Goal: Task Accomplishment & Management: Manage account settings

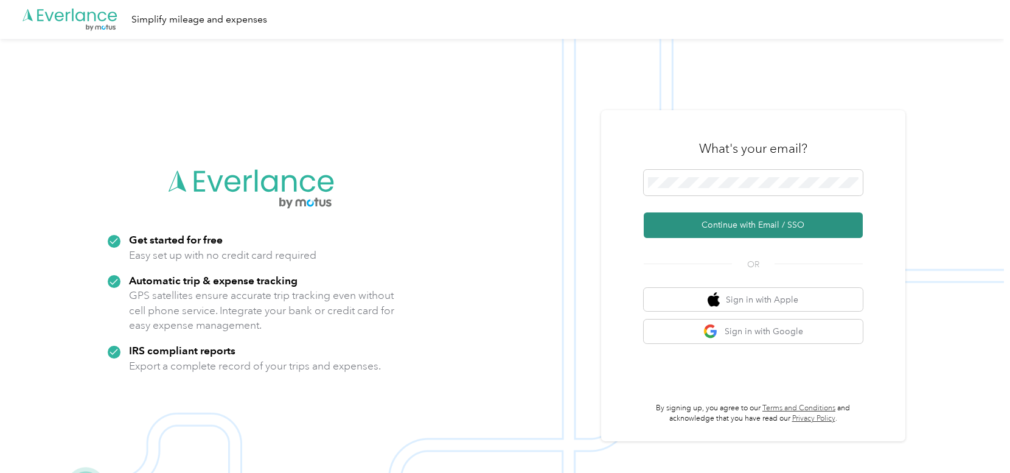
click at [749, 222] on button "Continue with Email / SSO" at bounding box center [753, 225] width 219 height 26
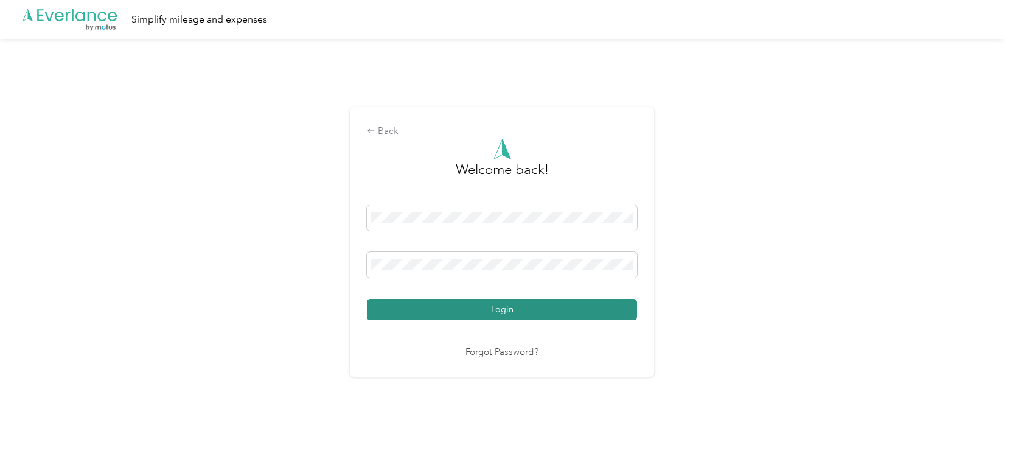
click at [514, 305] on button "Login" at bounding box center [502, 309] width 270 height 21
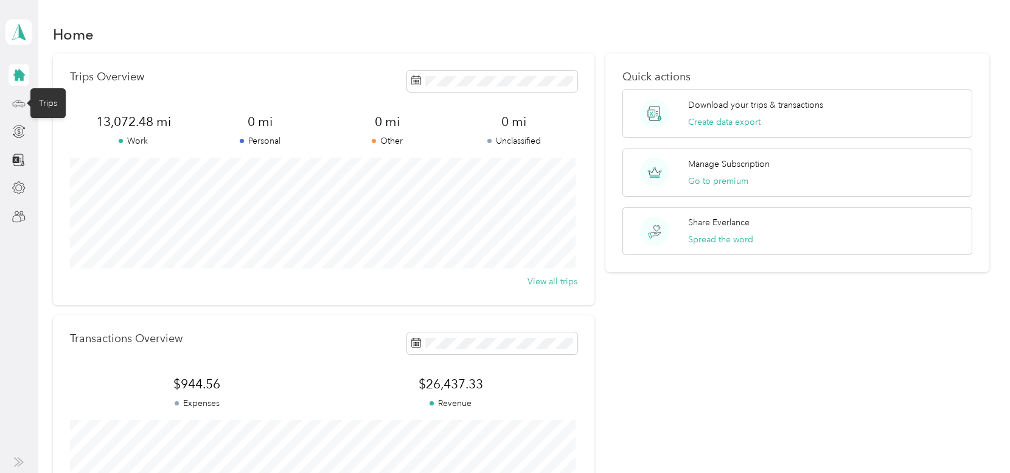
click at [21, 102] on icon at bounding box center [18, 103] width 13 height 13
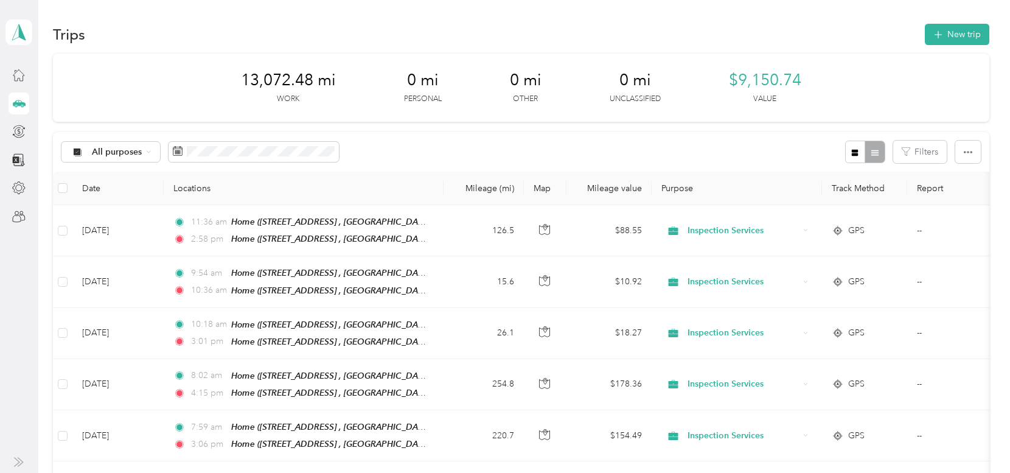
click at [952, 32] on button "New trip" at bounding box center [957, 34] width 64 height 21
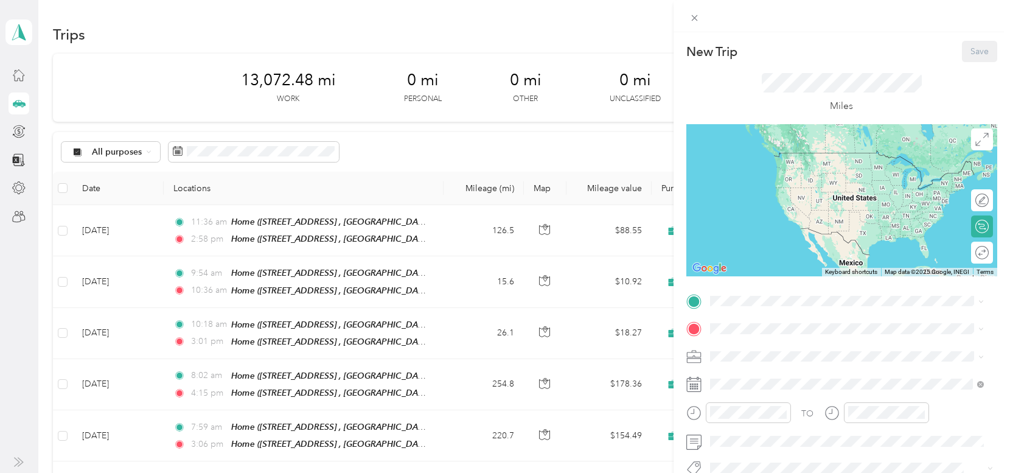
click at [690, 387] on rect at bounding box center [690, 387] width 2 height 2
click at [693, 385] on icon at bounding box center [693, 384] width 15 height 15
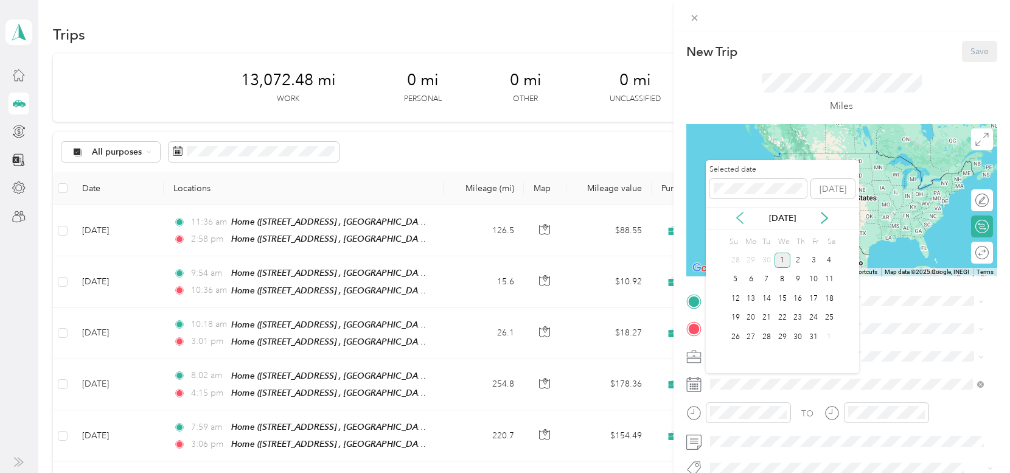
click at [742, 218] on icon at bounding box center [740, 218] width 12 height 12
click at [810, 259] on div "5" at bounding box center [813, 259] width 16 height 15
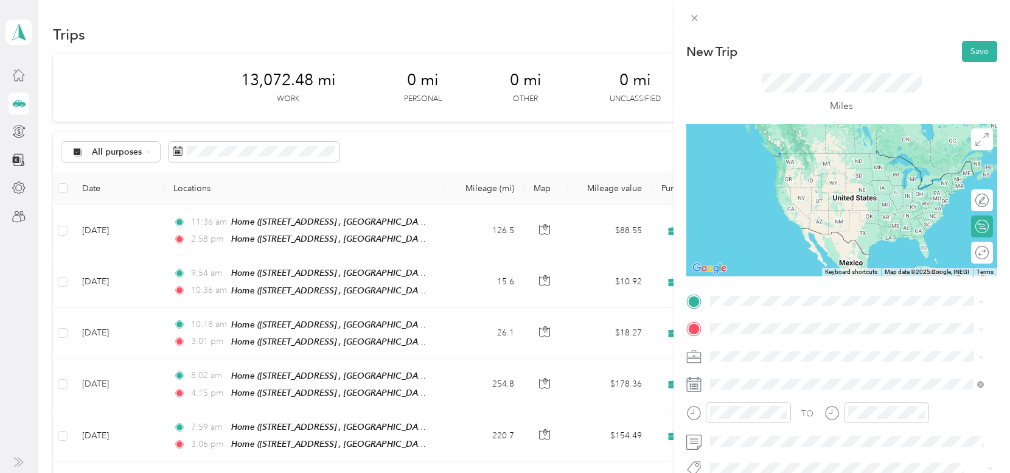
click at [752, 350] on strong "Home" at bounding box center [744, 348] width 24 height 11
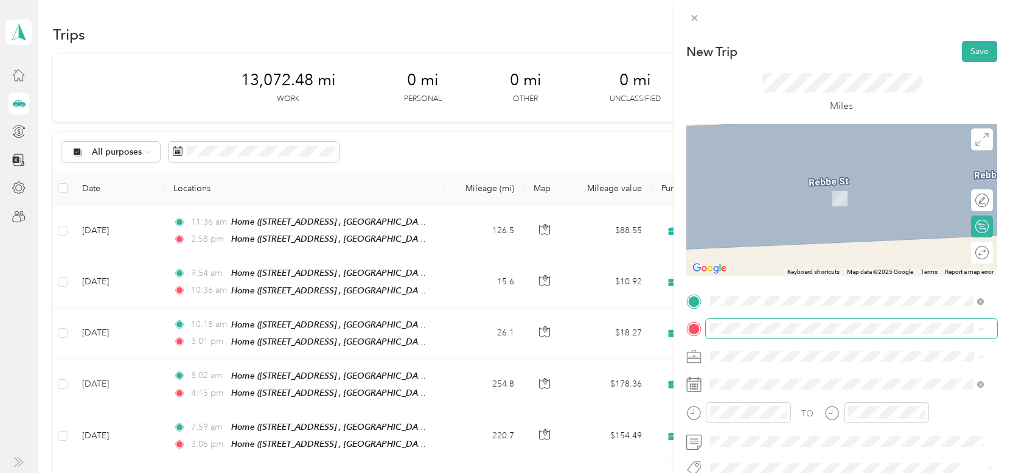
click at [732, 334] on span at bounding box center [851, 328] width 291 height 19
click at [774, 196] on span "1412 South Park Street Streator, Illinois 61364, United States" at bounding box center [793, 193] width 122 height 11
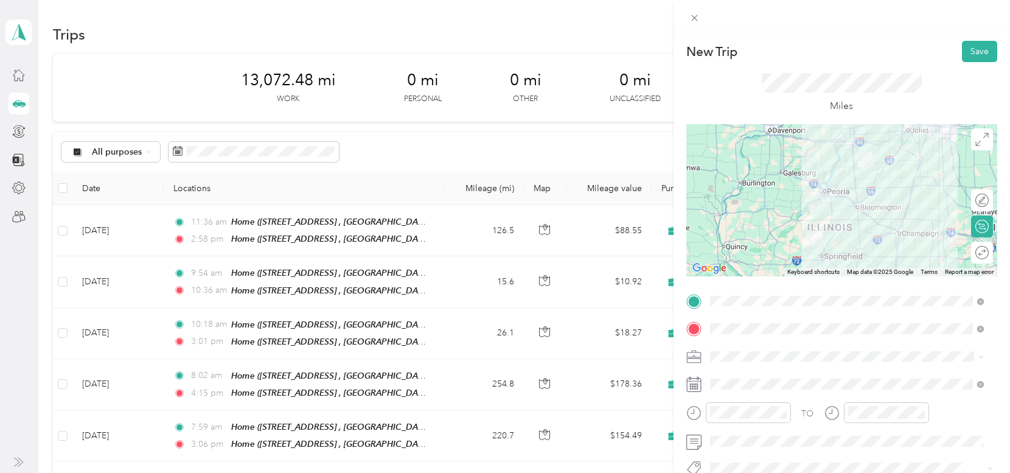
click at [759, 231] on span "Inspection Services" at bounding box center [751, 226] width 74 height 10
click at [969, 48] on button "Save" at bounding box center [979, 51] width 35 height 21
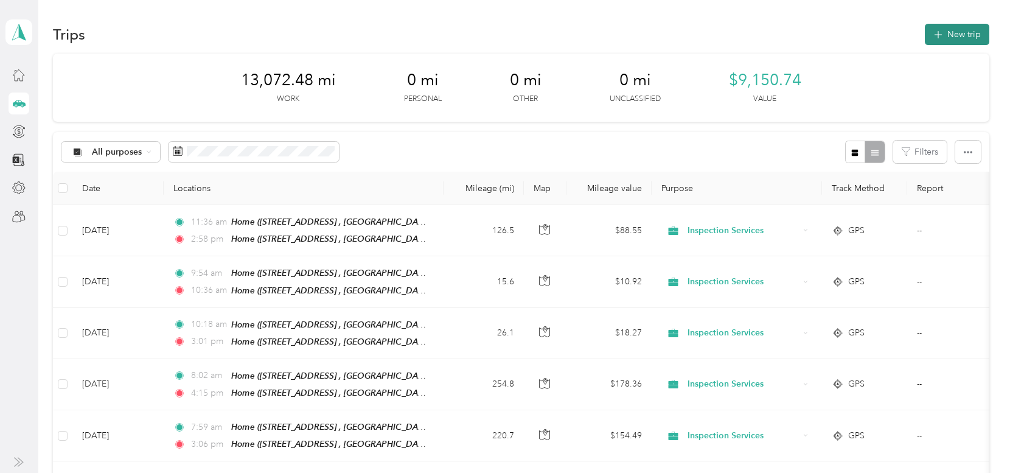
click at [964, 35] on button "New trip" at bounding box center [957, 34] width 64 height 21
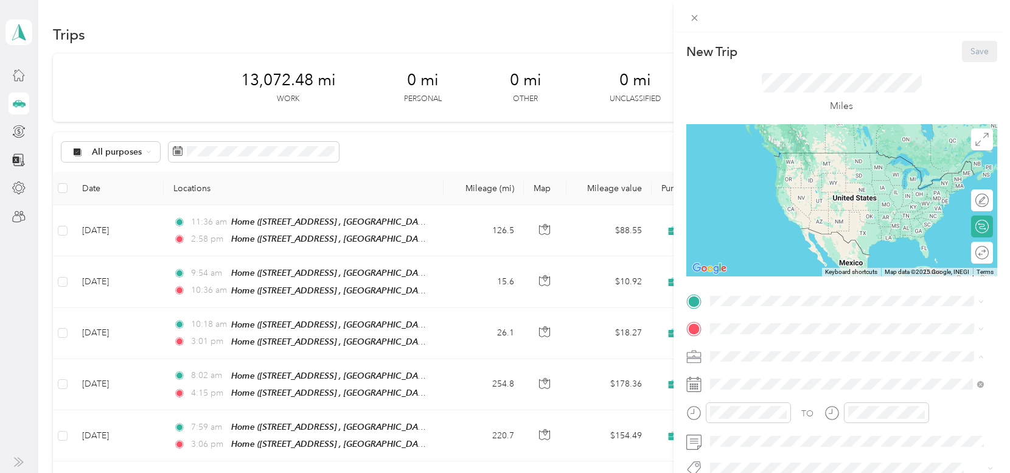
click at [762, 226] on span "Inspection Services" at bounding box center [751, 228] width 74 height 10
click at [788, 347] on span "1412 South Park Street Streator, Illinois 61364, United States" at bounding box center [793, 344] width 122 height 11
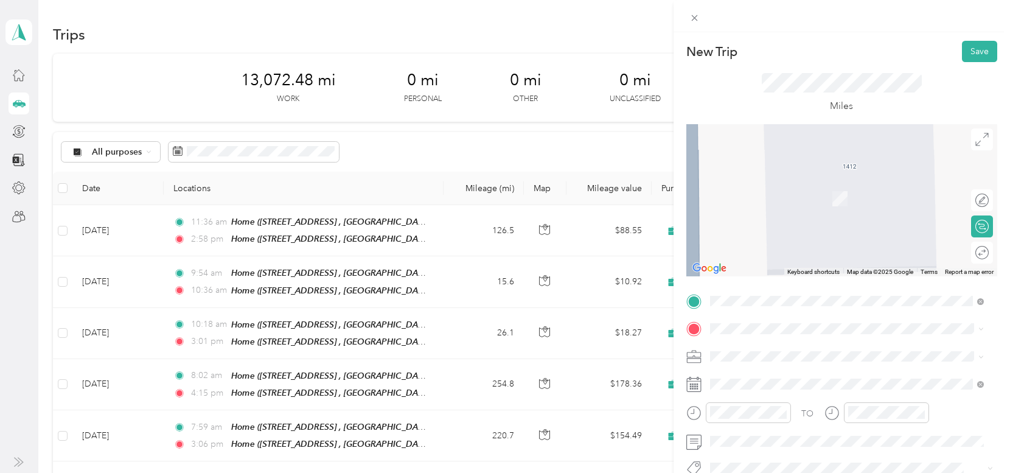
click at [766, 223] on span "508 South Union Street Dwight, Illinois 60420, United States" at bounding box center [826, 217] width 189 height 11
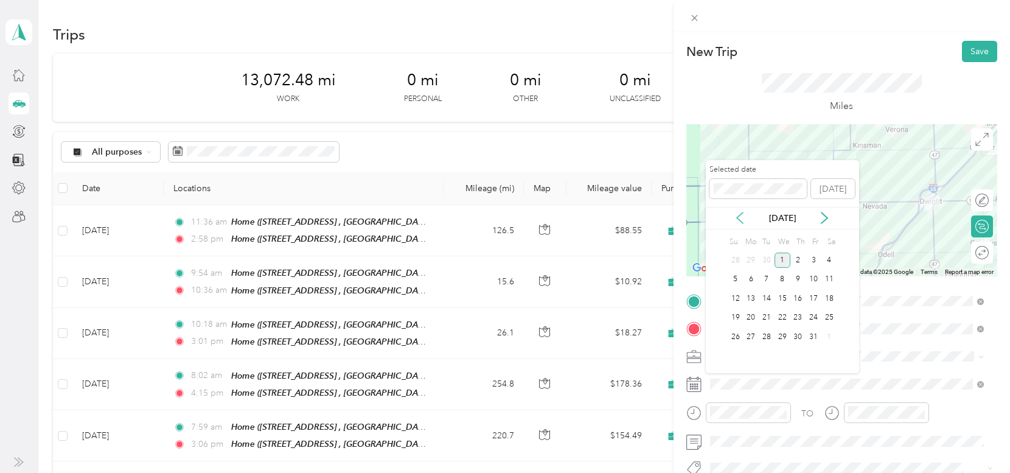
click at [739, 213] on icon at bounding box center [740, 218] width 12 height 12
click at [812, 262] on div "5" at bounding box center [813, 259] width 16 height 15
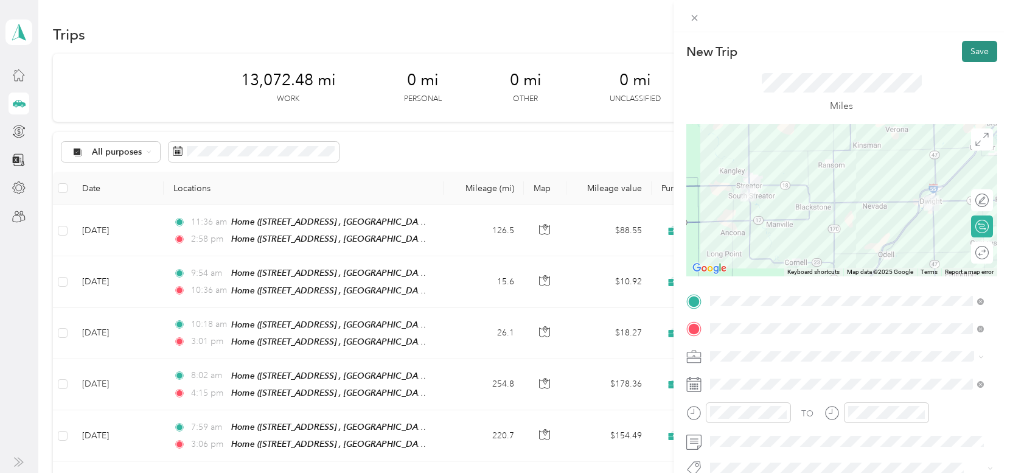
click at [973, 52] on button "Save" at bounding box center [979, 51] width 35 height 21
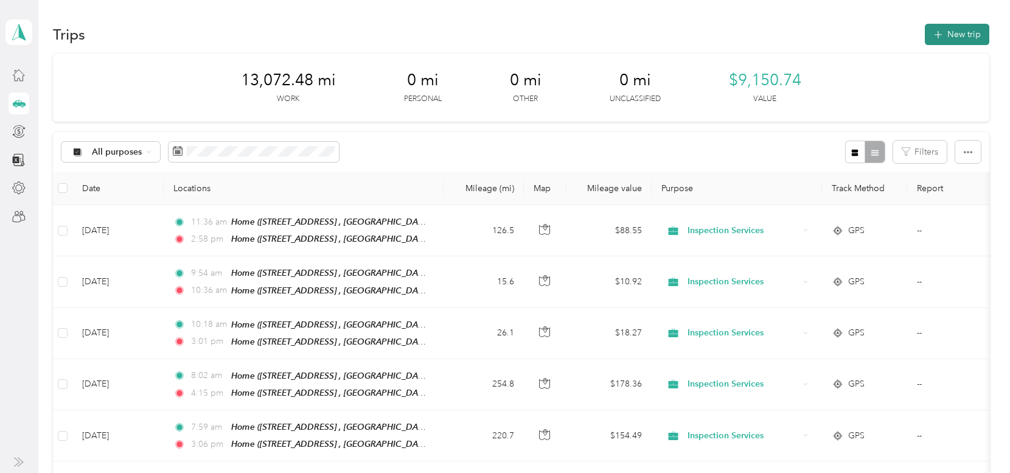
click at [954, 34] on button "New trip" at bounding box center [957, 34] width 64 height 21
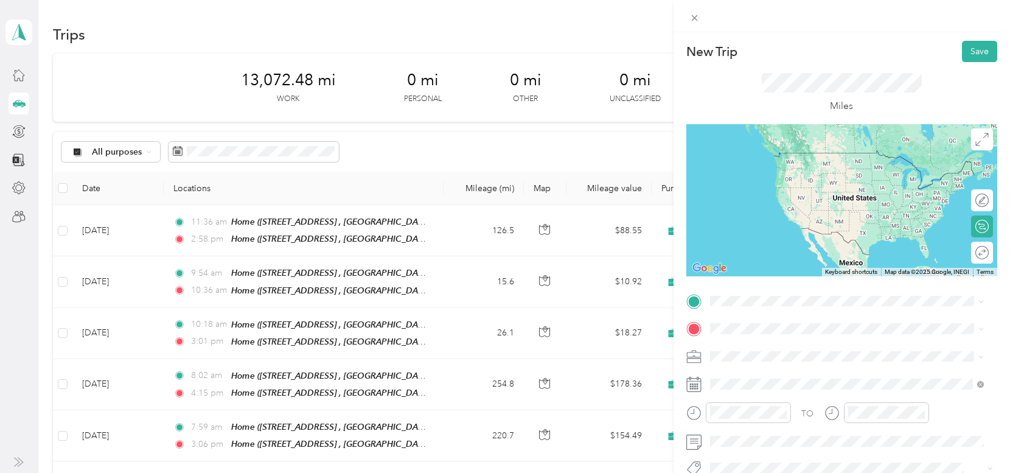
click at [784, 374] on span "508 South Union Street Dwight, Illinois 60420, United States" at bounding box center [826, 368] width 189 height 11
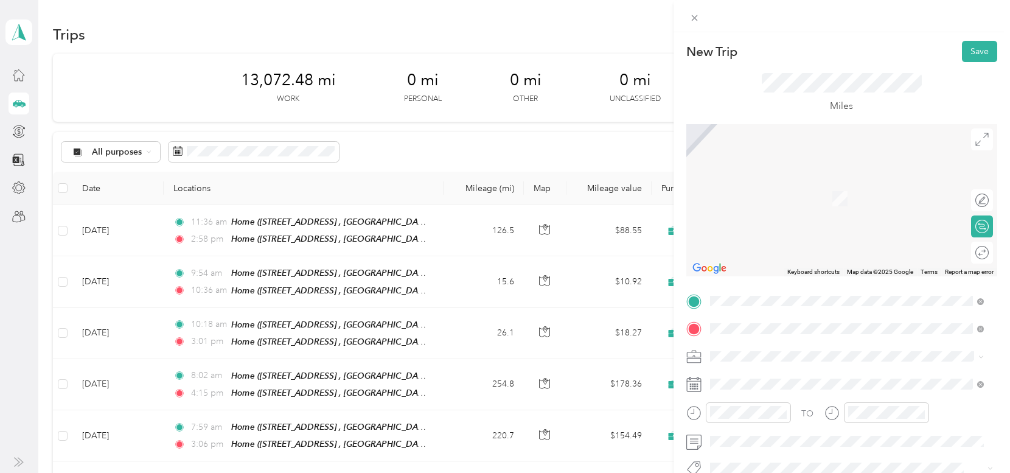
click at [775, 374] on span "801 East Washington Street Pontiac, Illinois 61764, United States" at bounding box center [815, 372] width 166 height 11
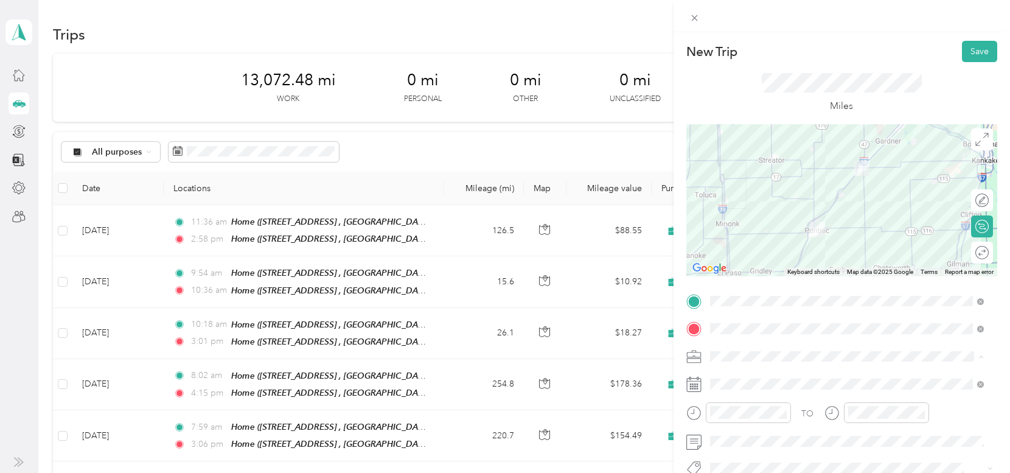
click at [761, 228] on span "Inspection Services" at bounding box center [751, 228] width 74 height 10
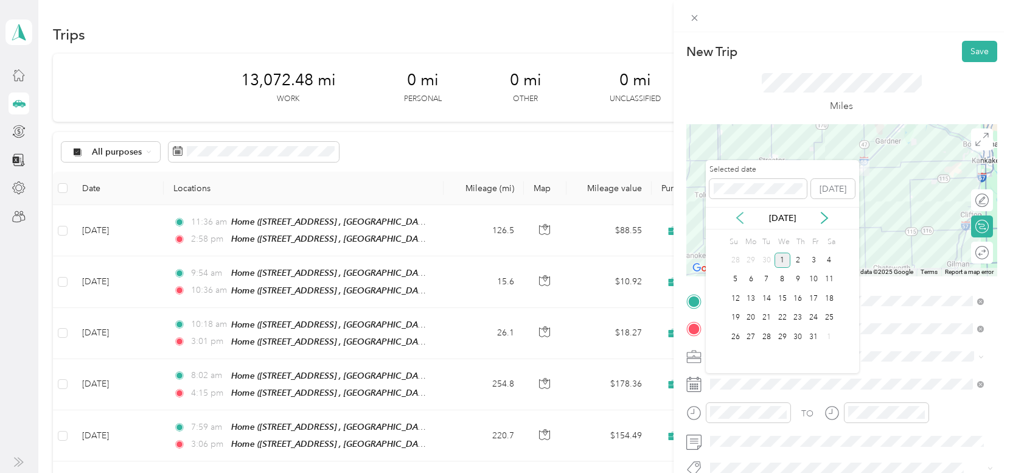
click at [739, 219] on icon at bounding box center [740, 218] width 12 height 12
click at [811, 258] on div "5" at bounding box center [813, 259] width 16 height 15
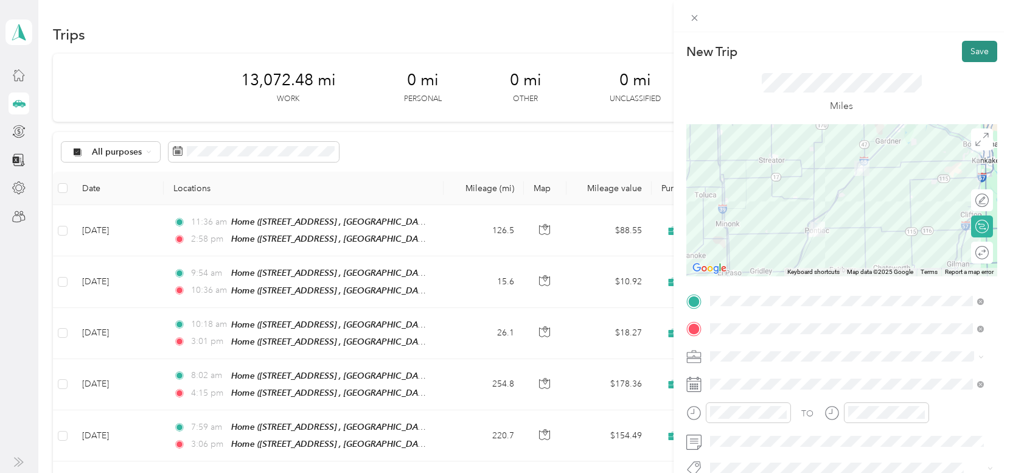
click at [964, 51] on button "Save" at bounding box center [979, 51] width 35 height 21
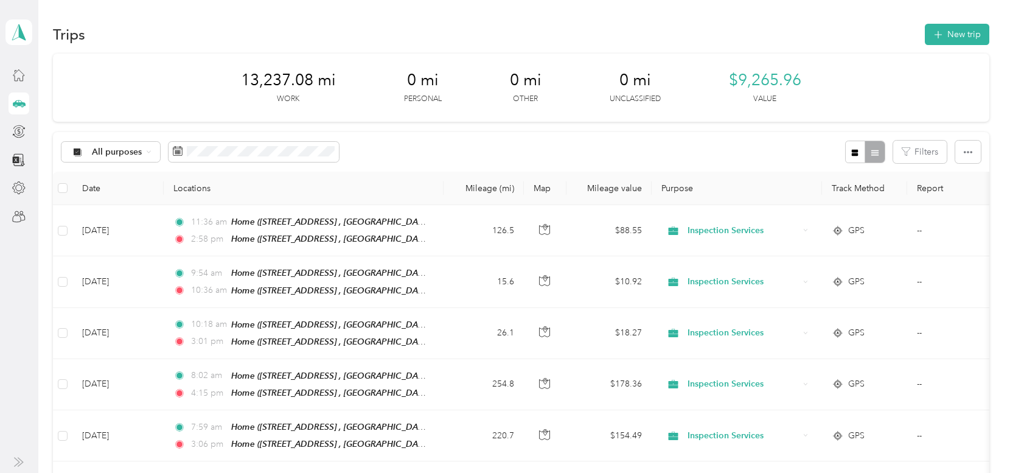
click at [136, 151] on button "Merge" at bounding box center [137, 151] width 43 height 21
click at [912, 148] on button "Filters" at bounding box center [920, 152] width 54 height 23
click at [912, 157] on button "Filters" at bounding box center [920, 152] width 54 height 23
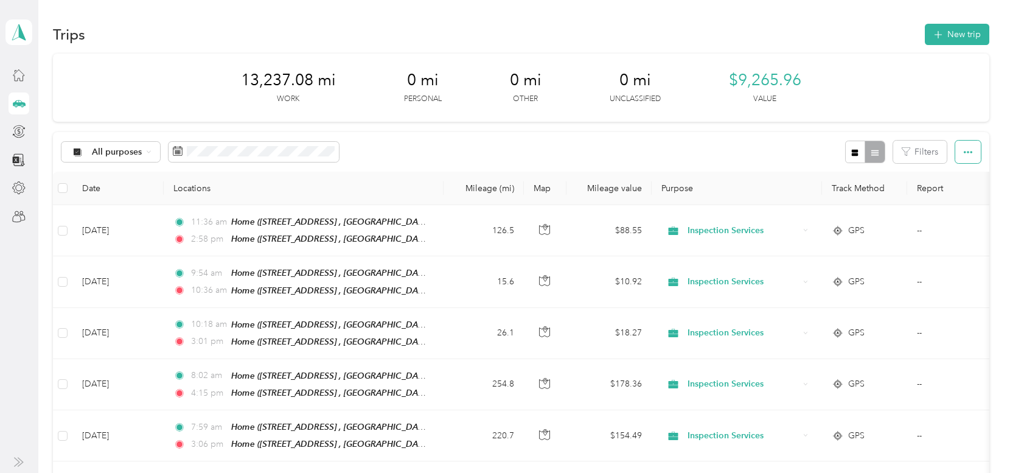
click at [959, 152] on button "button" at bounding box center [968, 152] width 26 height 23
click at [964, 149] on icon "button" at bounding box center [968, 152] width 9 height 9
click at [15, 71] on icon at bounding box center [18, 74] width 13 height 13
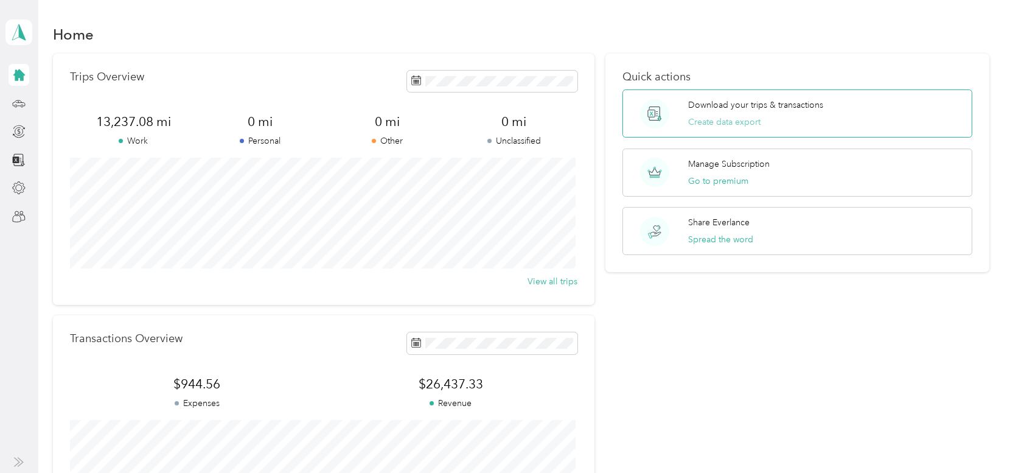
click at [729, 117] on button "Create data export" at bounding box center [724, 122] width 72 height 13
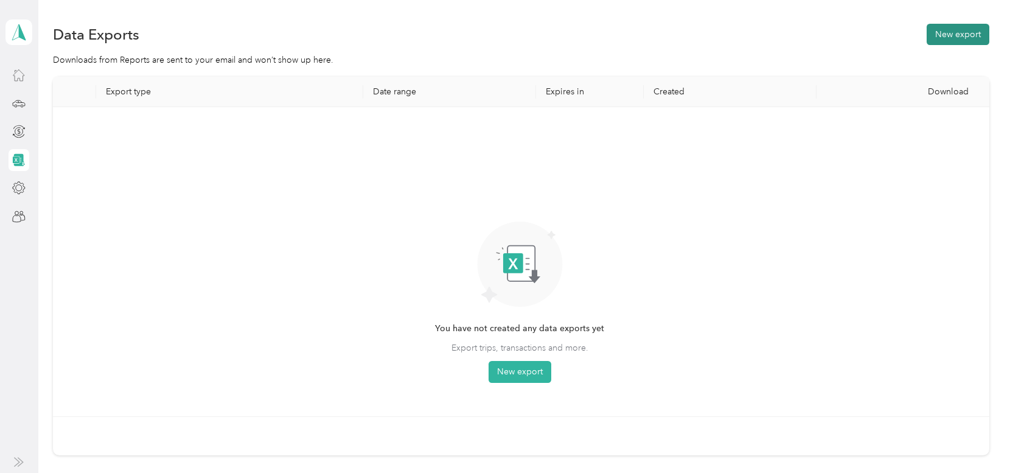
click at [956, 31] on button "New export" at bounding box center [957, 34] width 63 height 21
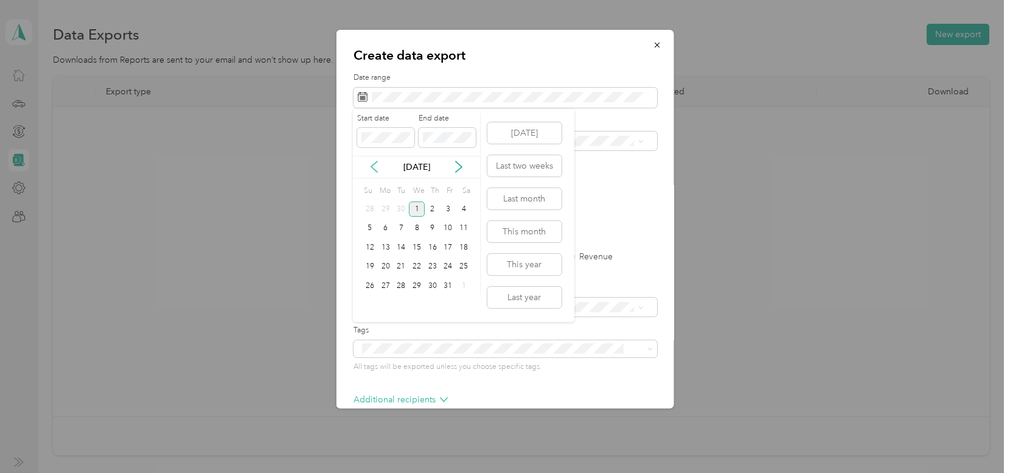
click at [371, 169] on icon at bounding box center [374, 167] width 12 height 12
click at [381, 210] on div "1" at bounding box center [386, 208] width 16 height 15
click at [397, 283] on div "30" at bounding box center [401, 285] width 16 height 15
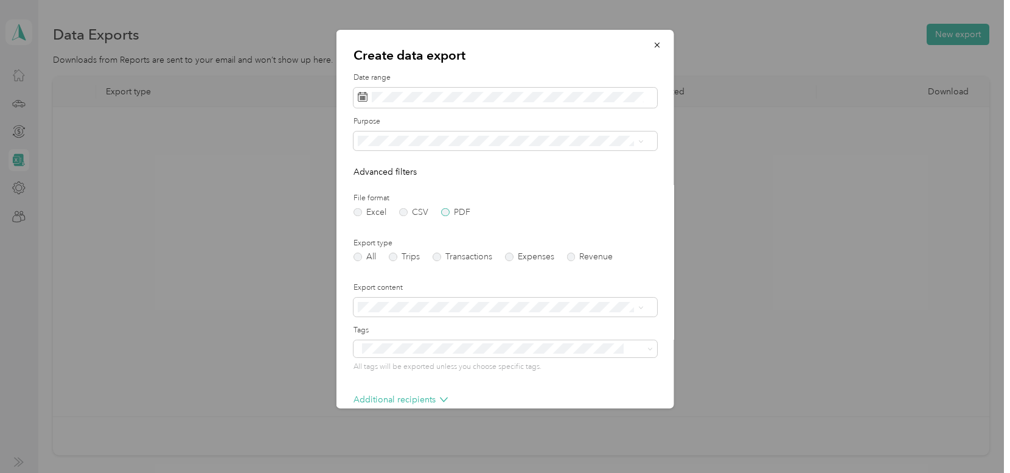
click at [444, 214] on label "PDF" at bounding box center [454, 212] width 29 height 9
click at [411, 221] on span "Inspection Services" at bounding box center [398, 226] width 74 height 10
click at [391, 256] on label "Trips" at bounding box center [403, 256] width 31 height 9
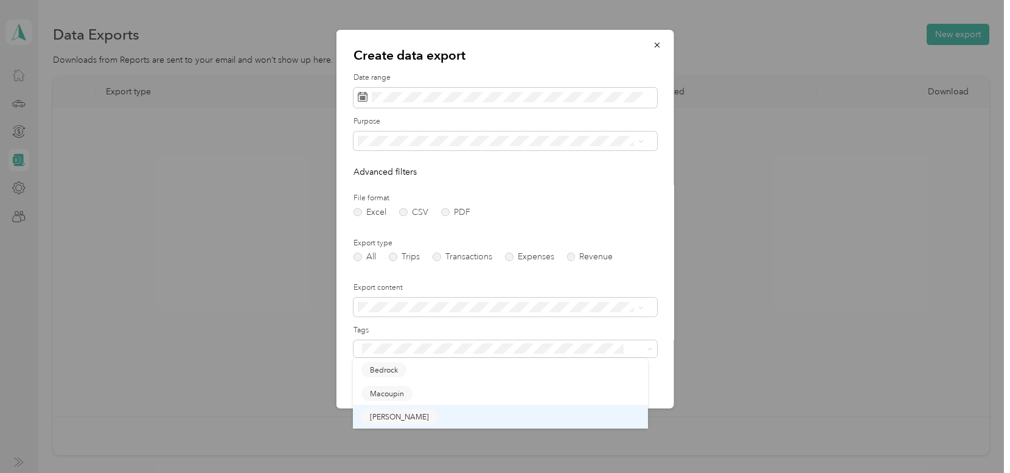
click at [389, 413] on span "[PERSON_NAME]" at bounding box center [399, 416] width 59 height 11
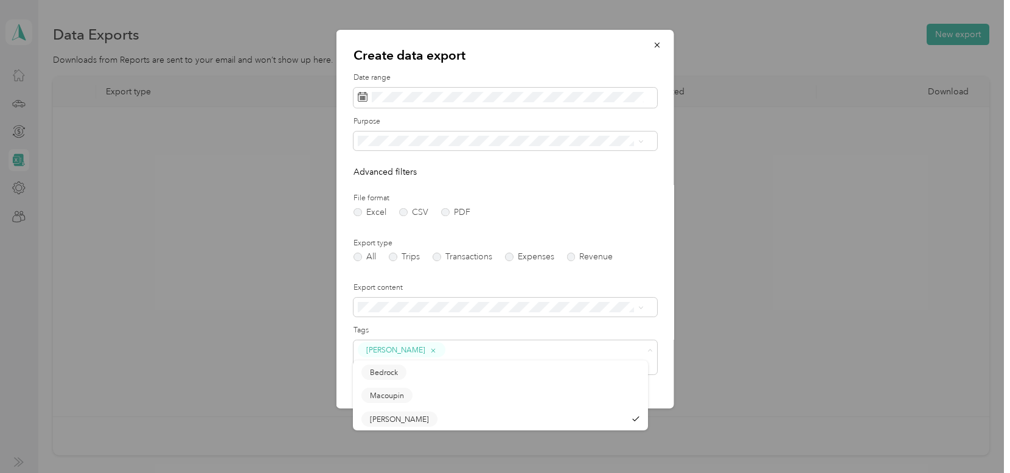
click at [658, 290] on div "Create data export Date range Purpose Advanced filters File format Excel CSV PD…" at bounding box center [505, 219] width 338 height 378
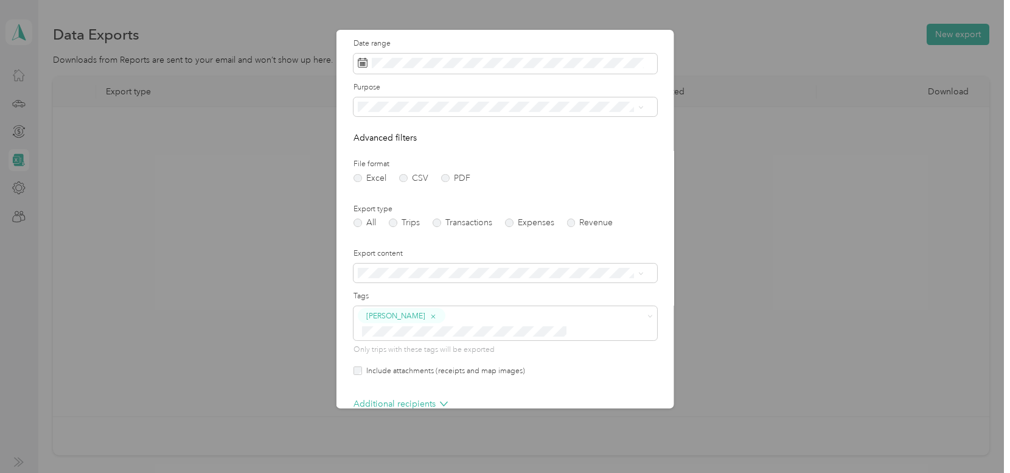
scroll to position [77, 0]
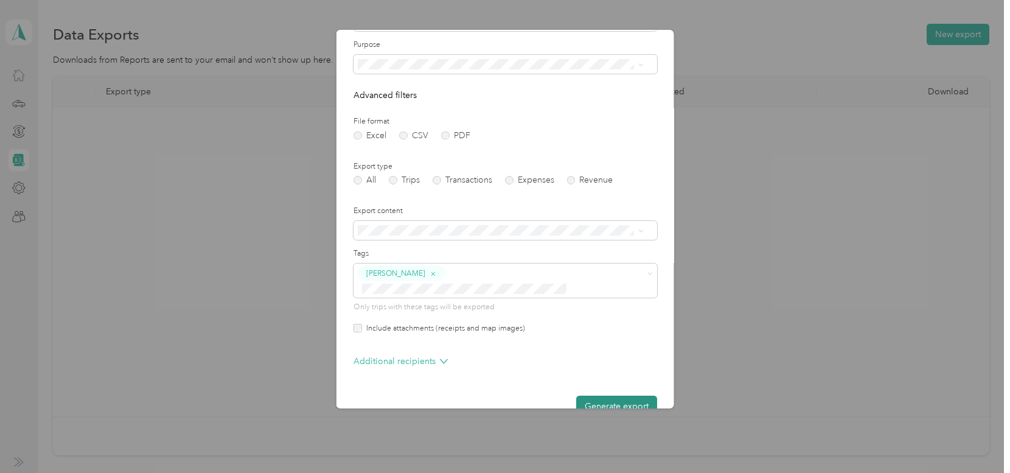
click at [604, 395] on button "Generate export" at bounding box center [616, 405] width 81 height 21
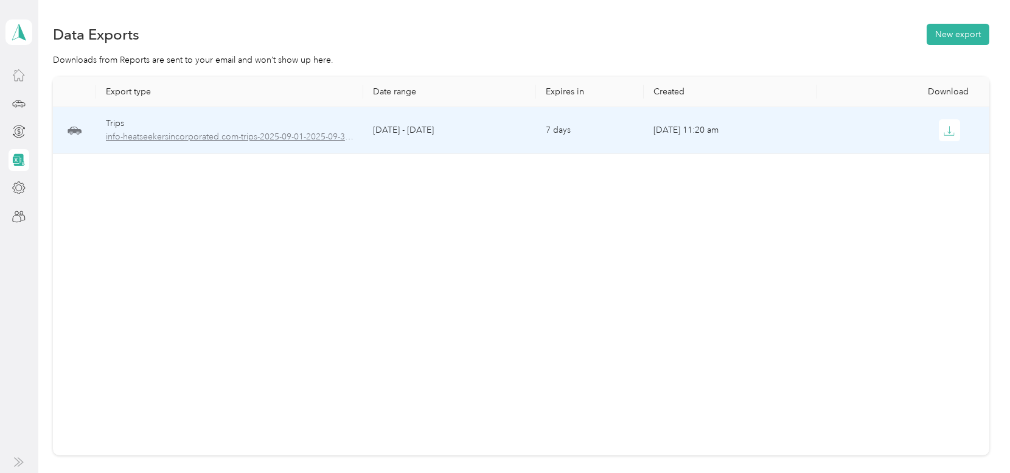
click at [234, 135] on span "info-heatseekersincorporated.com-trips-2025-09-01-2025-09-30.pdf" at bounding box center [230, 136] width 248 height 13
click at [232, 136] on span "info-heatseekersincorporated.com-trips-2025-09-01-2025-09-30.pdf" at bounding box center [230, 136] width 248 height 13
click at [947, 129] on icon "button" at bounding box center [949, 130] width 11 height 11
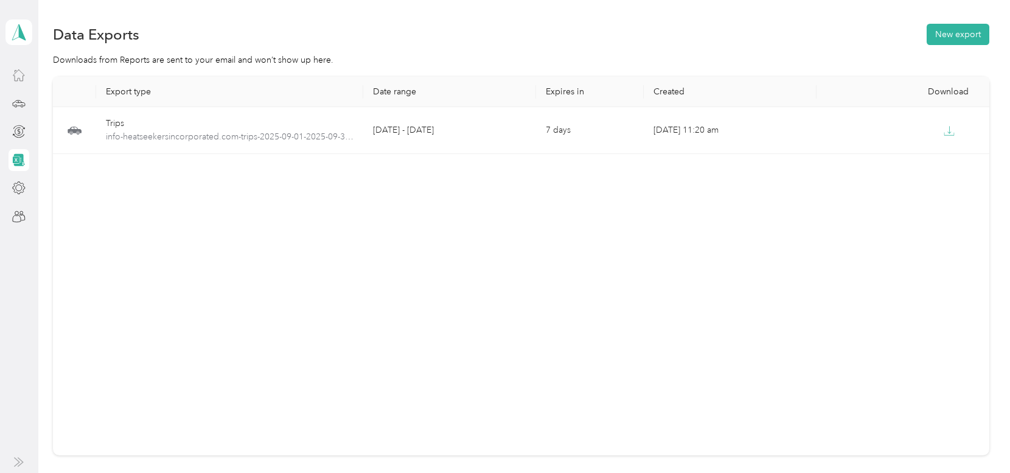
drag, startPoint x: 947, startPoint y: 129, endPoint x: 867, endPoint y: -2, distance: 153.5
click at [867, 0] on html "Gragg Stacy Personal dashboard Data Exports New export Downloads from Reports a…" at bounding box center [502, 236] width 1004 height 473
click at [959, 34] on button "New export" at bounding box center [957, 34] width 63 height 21
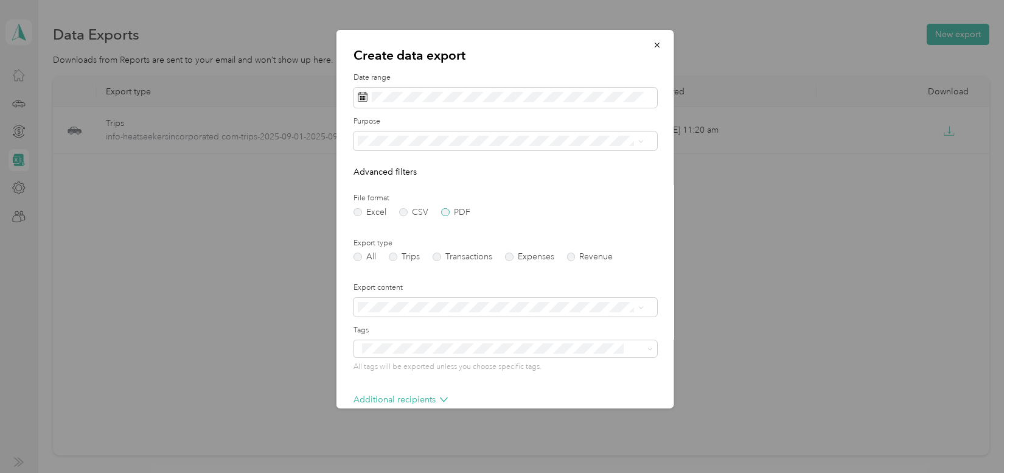
click at [445, 210] on label "PDF" at bounding box center [454, 212] width 29 height 9
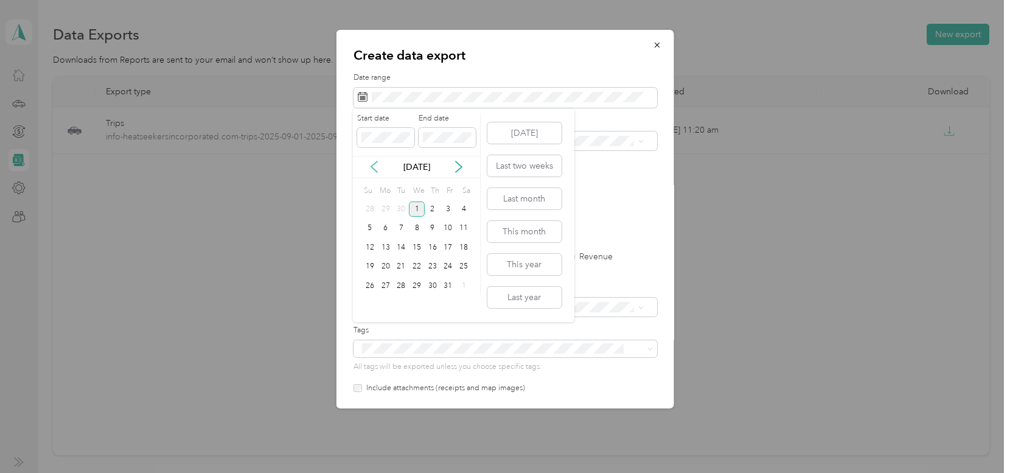
click at [371, 167] on icon at bounding box center [374, 167] width 6 height 11
click at [383, 210] on div "1" at bounding box center [386, 208] width 16 height 15
click at [400, 284] on div "30" at bounding box center [401, 285] width 16 height 15
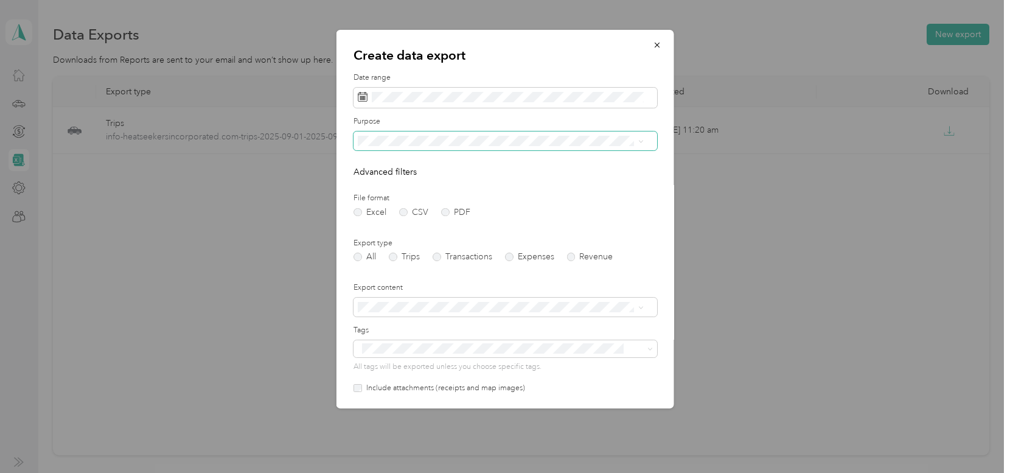
click at [386, 134] on span at bounding box center [505, 140] width 304 height 19
click at [397, 221] on span "Inspection Services" at bounding box center [398, 226] width 74 height 10
click at [391, 254] on label "Trips" at bounding box center [403, 256] width 31 height 9
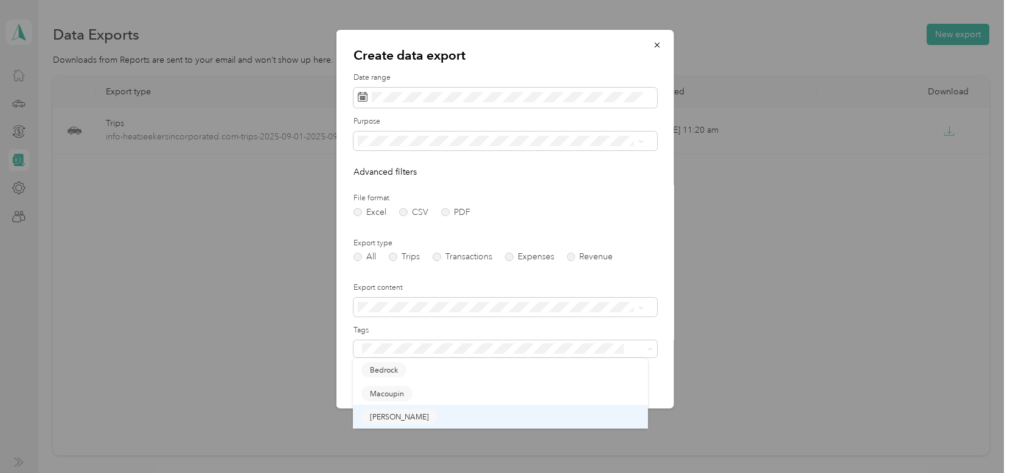
click at [384, 414] on span "[PERSON_NAME]" at bounding box center [399, 416] width 59 height 11
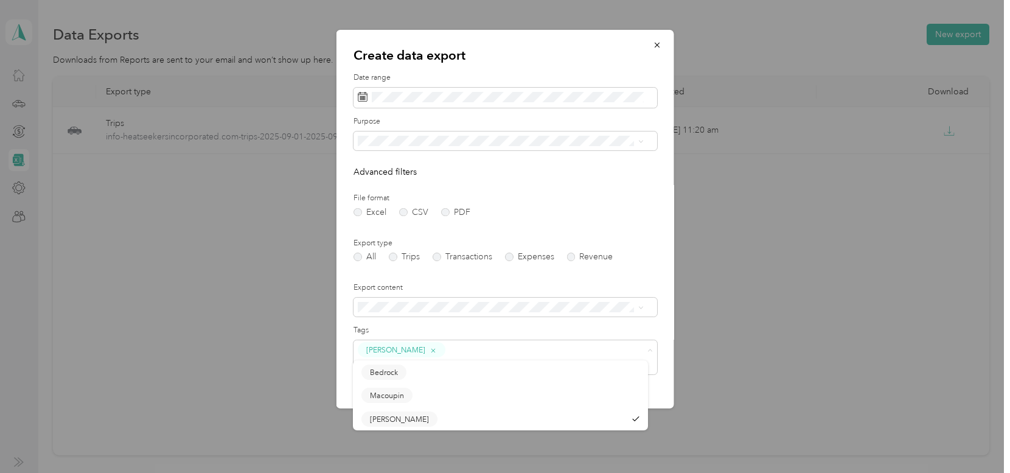
click at [344, 385] on div "Create data export Date range Purpose Advanced filters File format Excel CSV PD…" at bounding box center [505, 219] width 338 height 378
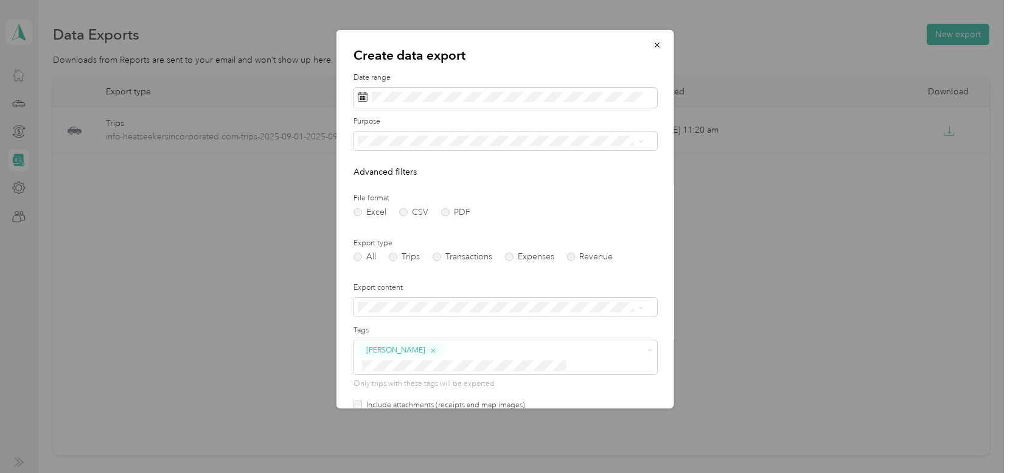
click at [344, 394] on div "Create data export Date range Purpose Advanced filters File format Excel CSV PD…" at bounding box center [505, 219] width 338 height 378
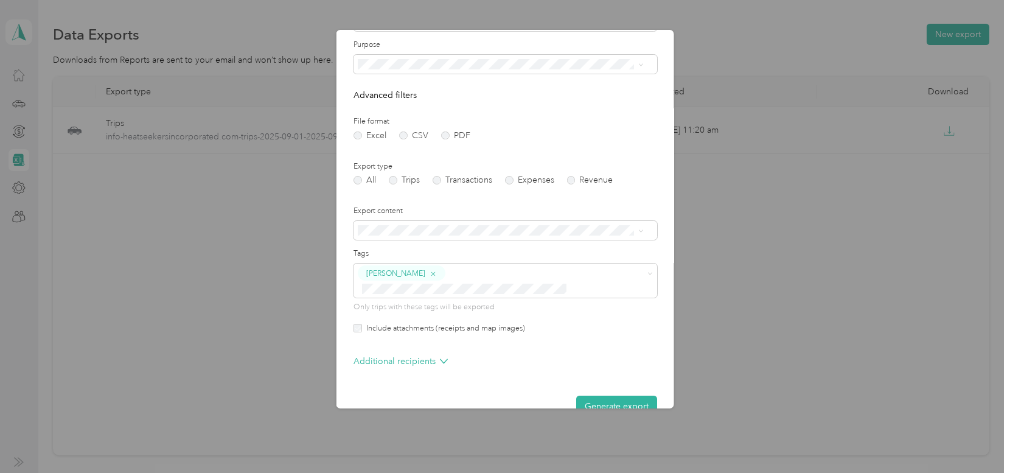
scroll to position [86, 0]
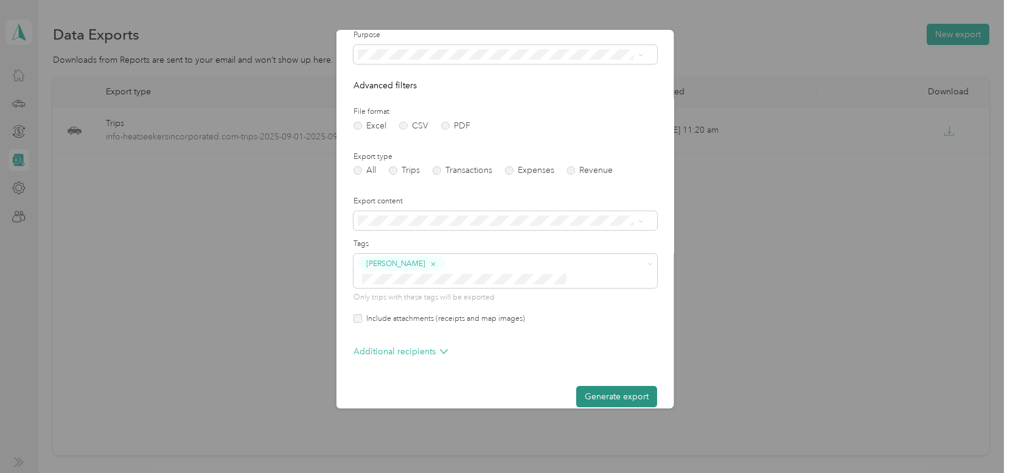
click at [604, 386] on button "Generate export" at bounding box center [616, 396] width 81 height 21
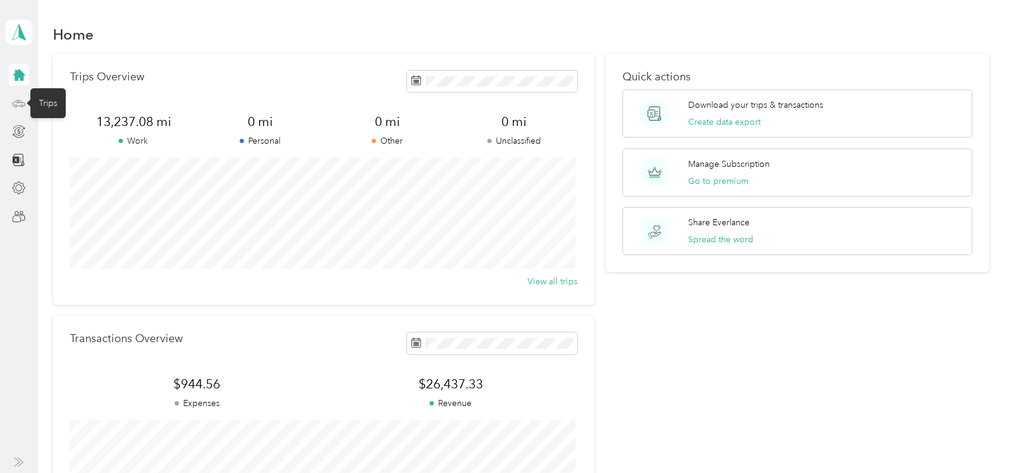
click at [16, 103] on icon at bounding box center [18, 103] width 13 height 13
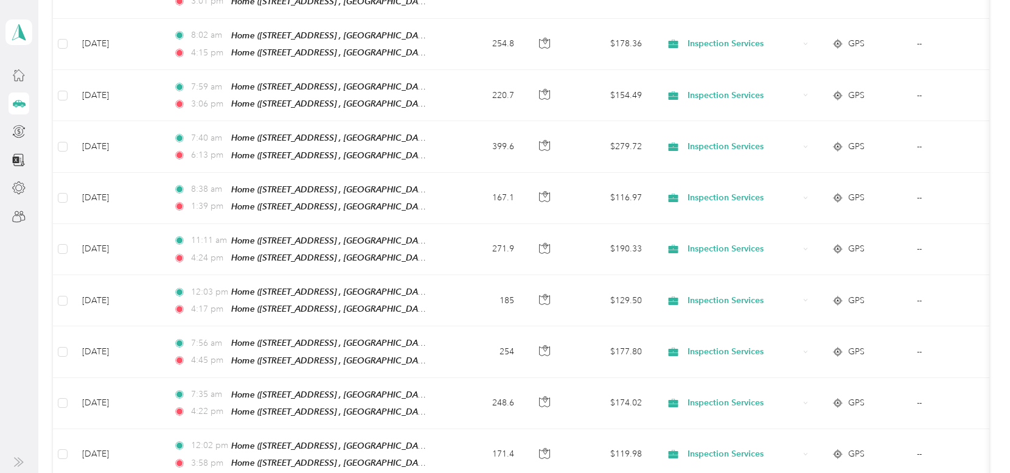
scroll to position [341, 0]
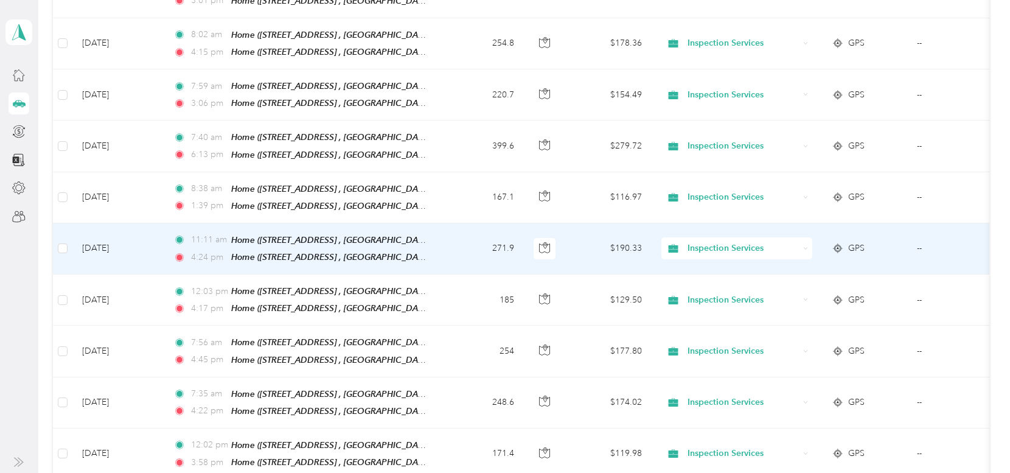
click at [476, 236] on td "271.9" at bounding box center [483, 248] width 80 height 51
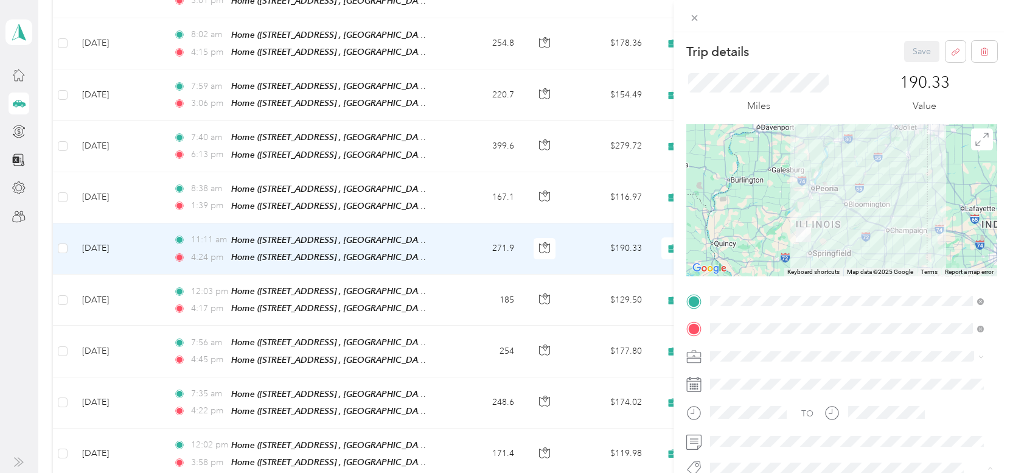
click at [740, 446] on span "[PERSON_NAME]" at bounding box center [752, 446] width 59 height 11
click at [908, 49] on button "Save" at bounding box center [921, 51] width 35 height 21
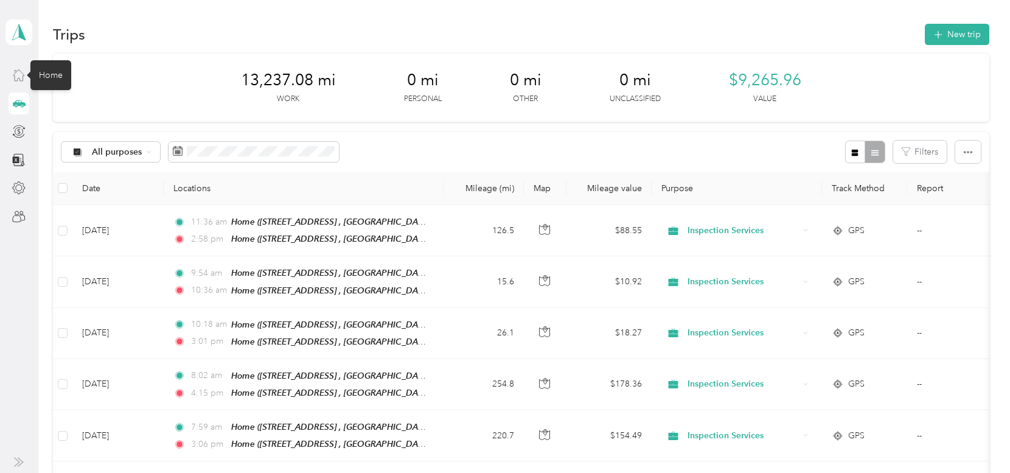
click at [16, 77] on icon at bounding box center [18, 74] width 13 height 13
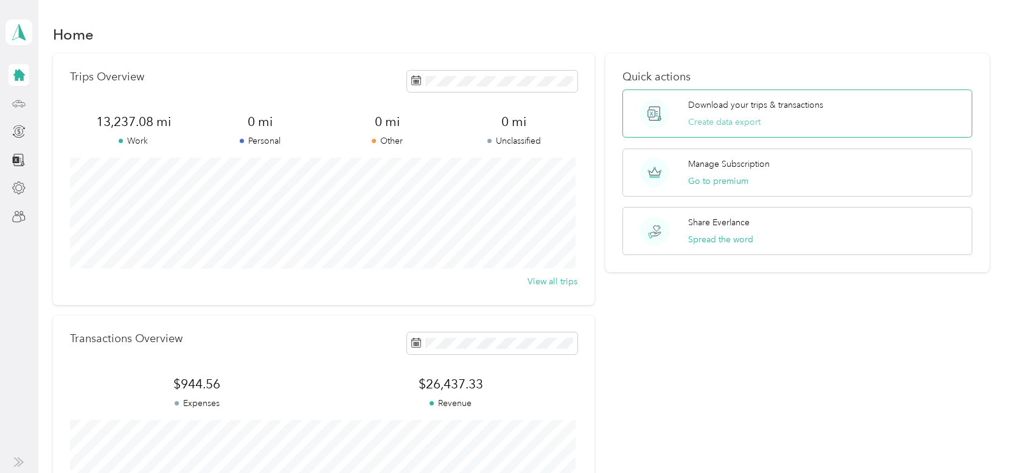
click at [714, 122] on button "Create data export" at bounding box center [724, 122] width 72 height 13
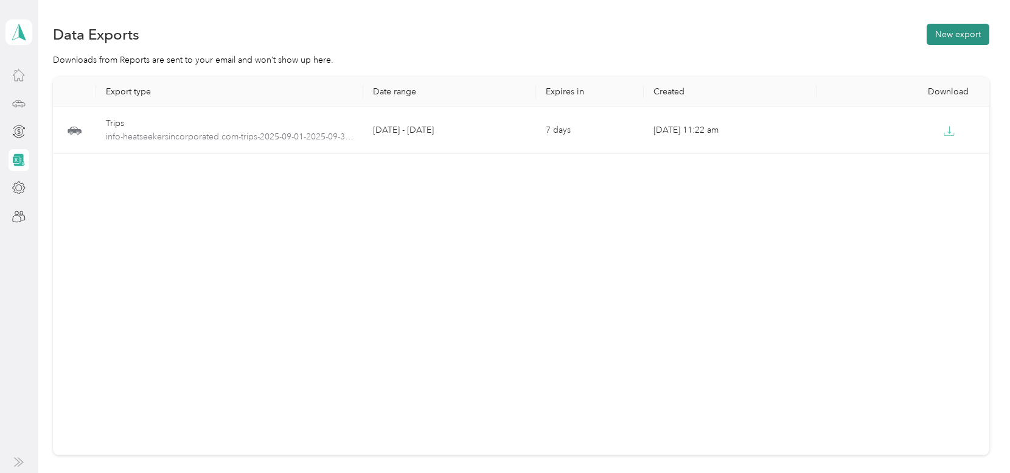
click at [953, 39] on button "New export" at bounding box center [957, 34] width 63 height 21
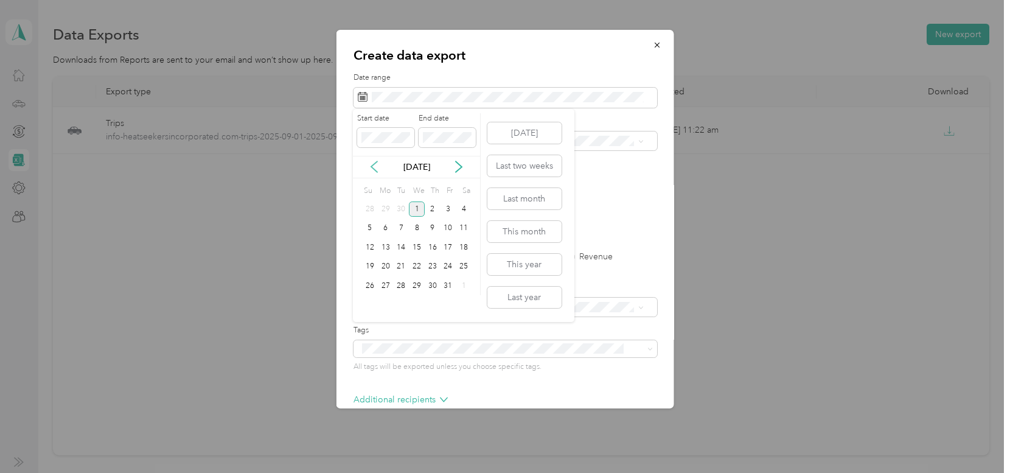
click at [373, 167] on icon at bounding box center [374, 167] width 6 height 11
click at [385, 205] on div "1" at bounding box center [386, 208] width 16 height 15
click at [404, 283] on div "30" at bounding box center [401, 285] width 16 height 15
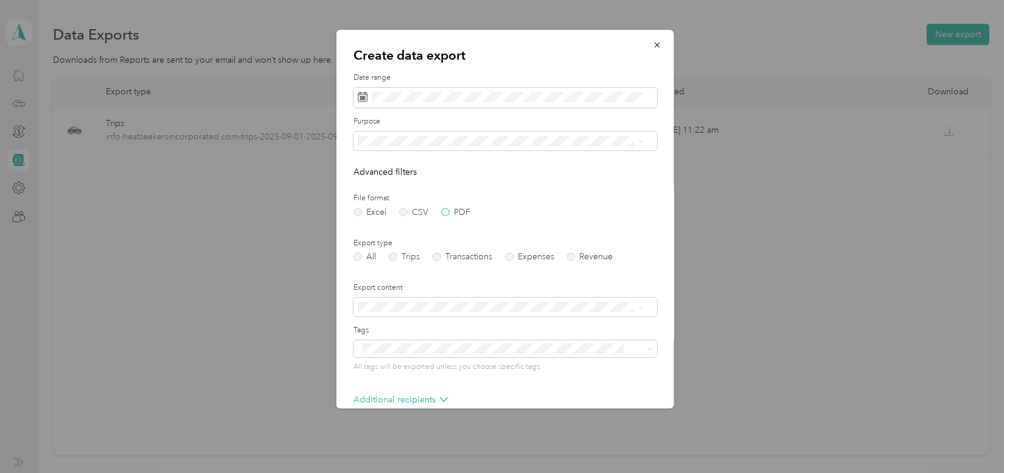
click at [445, 210] on label "PDF" at bounding box center [454, 212] width 29 height 9
click at [389, 255] on label "Trips" at bounding box center [403, 256] width 31 height 9
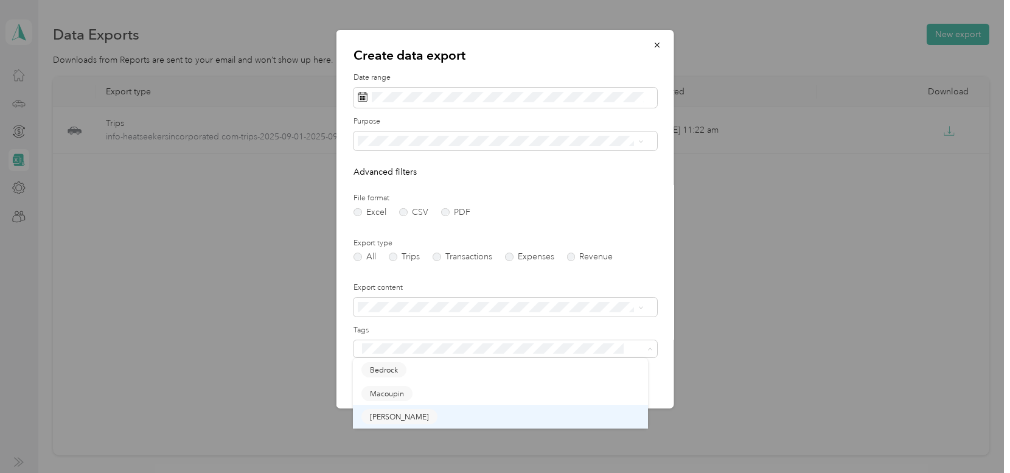
click at [389, 413] on span "[PERSON_NAME]" at bounding box center [399, 416] width 59 height 11
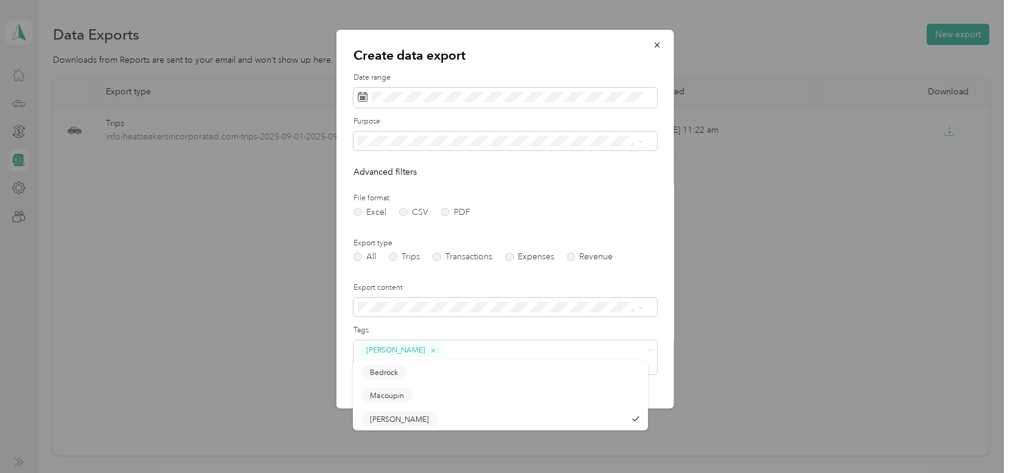
click at [339, 392] on div "Create data export Date range Purpose Advanced filters File format Excel CSV PD…" at bounding box center [505, 219] width 338 height 378
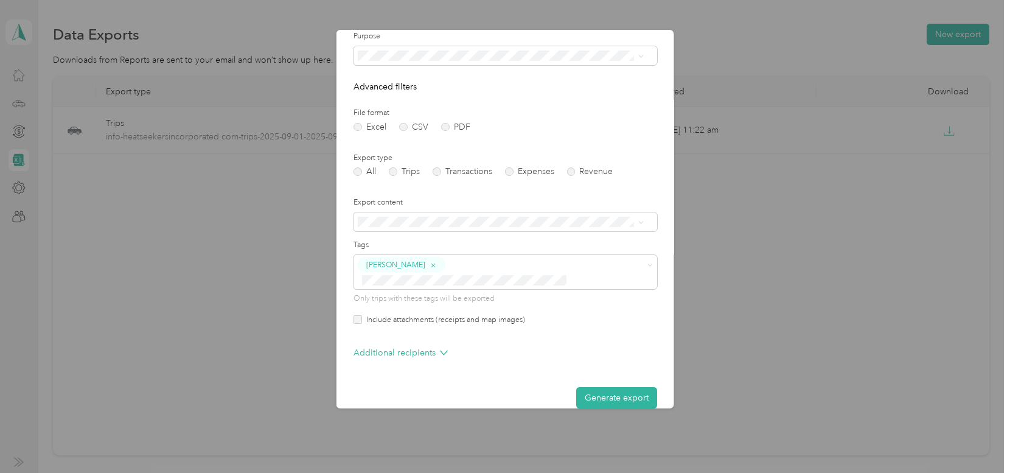
scroll to position [86, 0]
click at [600, 386] on button "Generate export" at bounding box center [616, 396] width 81 height 21
